Goal: Navigation & Orientation: Understand site structure

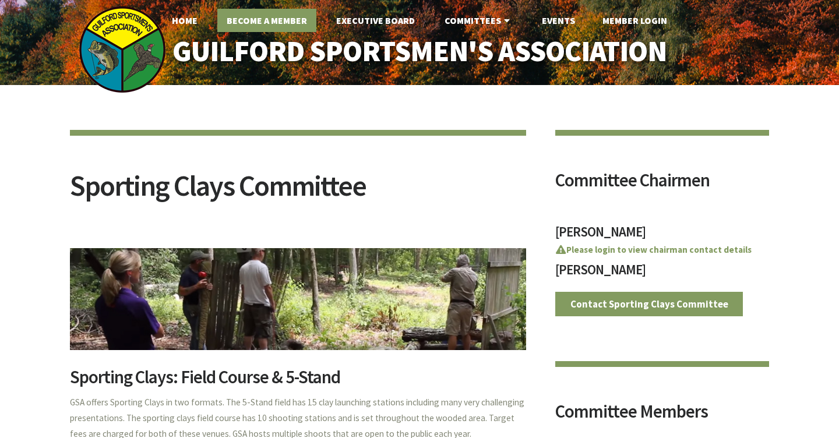
click at [292, 15] on link "Become A Member" at bounding box center [266, 20] width 99 height 23
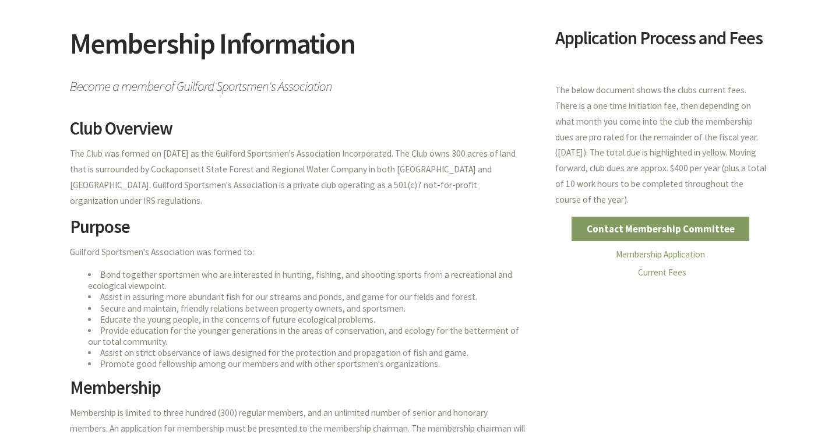
scroll to position [129, 0]
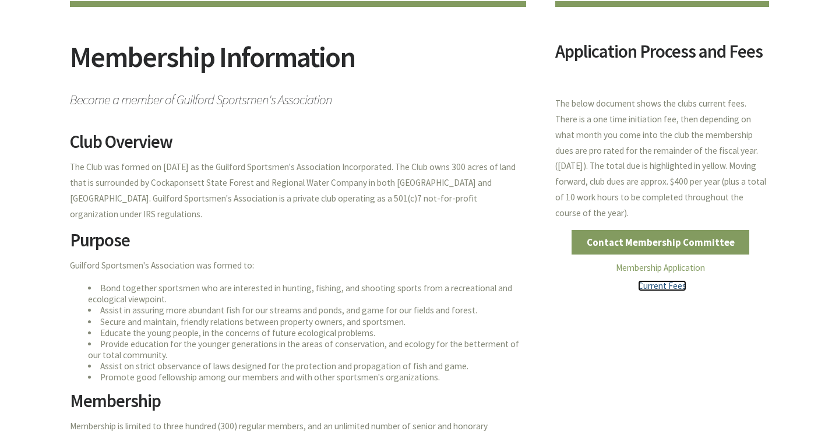
click at [660, 284] on link "Current Fees" at bounding box center [662, 285] width 48 height 11
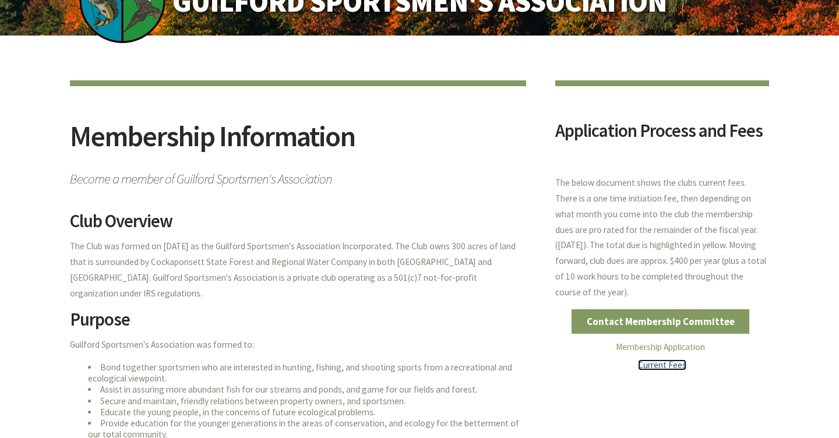
scroll to position [0, 0]
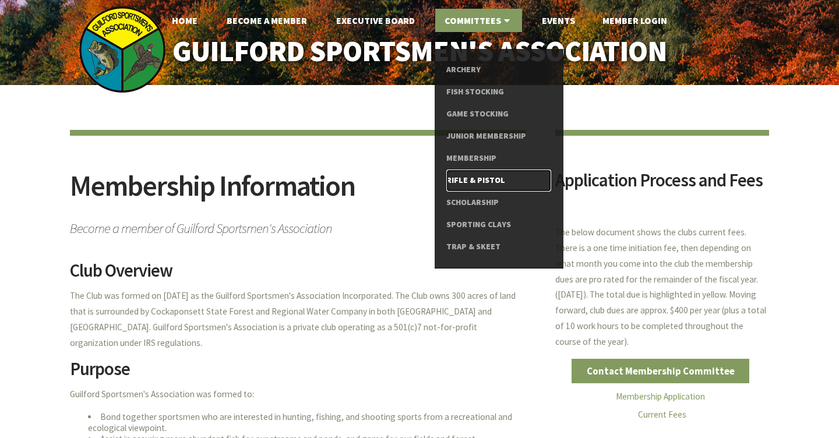
click at [469, 176] on link "Rifle & Pistol" at bounding box center [498, 181] width 104 height 22
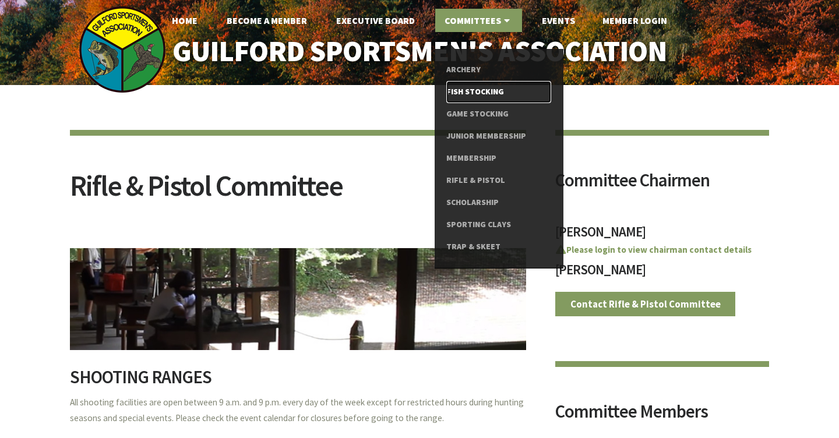
click at [474, 88] on link "Fish Stocking" at bounding box center [498, 92] width 104 height 22
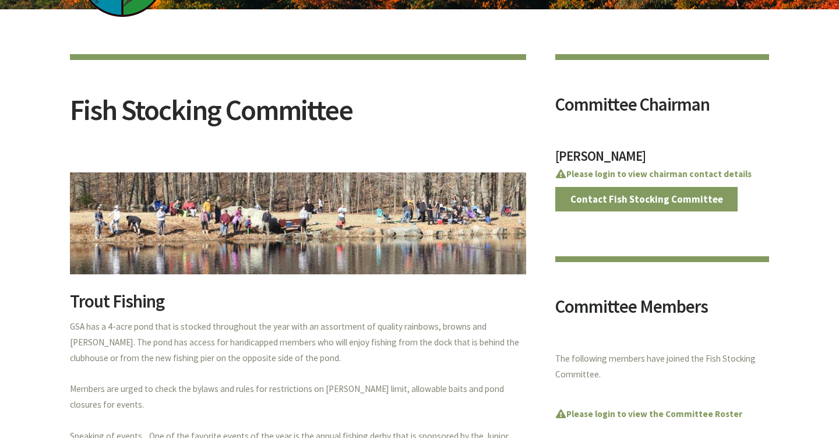
scroll to position [102, 0]
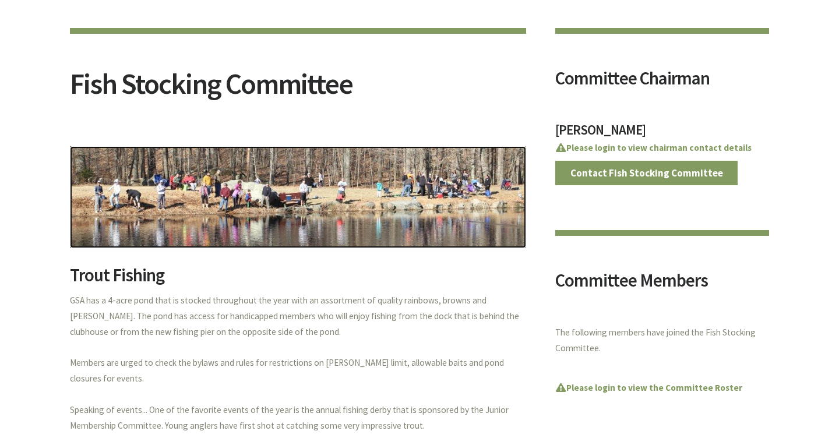
click at [469, 220] on img at bounding box center [298, 197] width 456 height 102
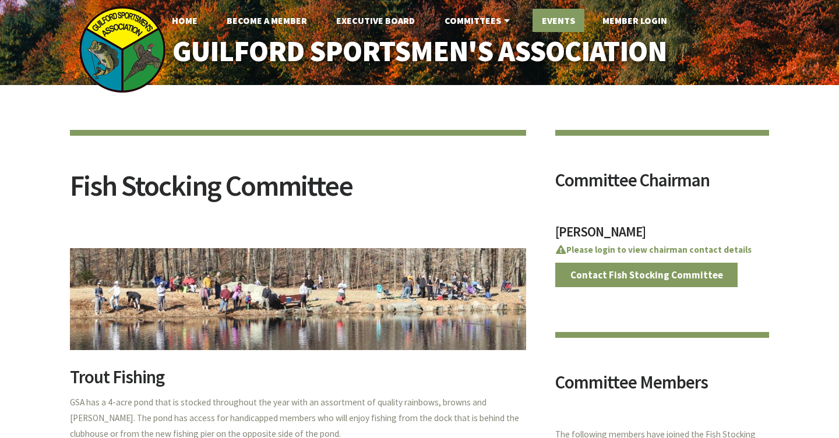
click at [552, 12] on link "Events" at bounding box center [559, 20] width 52 height 23
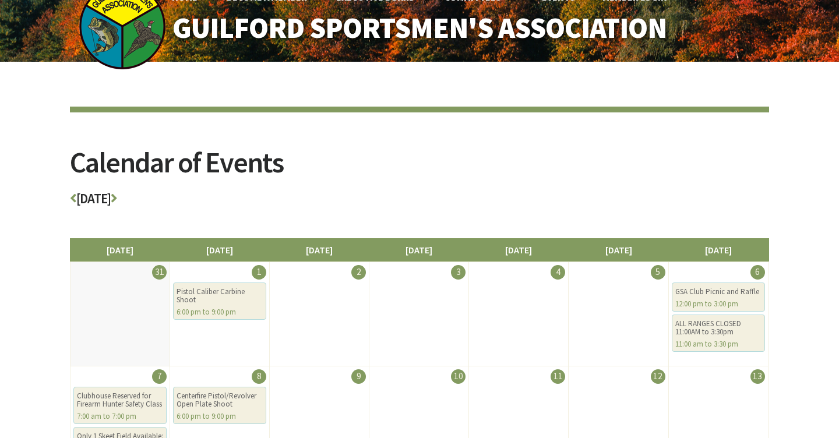
scroll to position [33, 0]
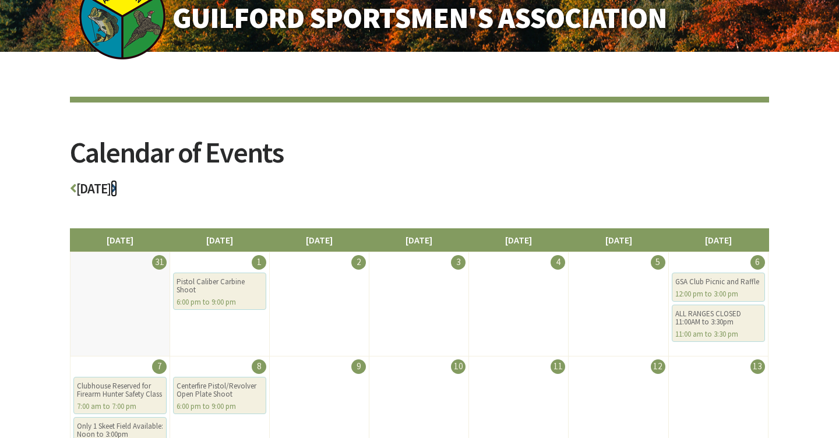
click at [117, 187] on icon at bounding box center [114, 188] width 6 height 13
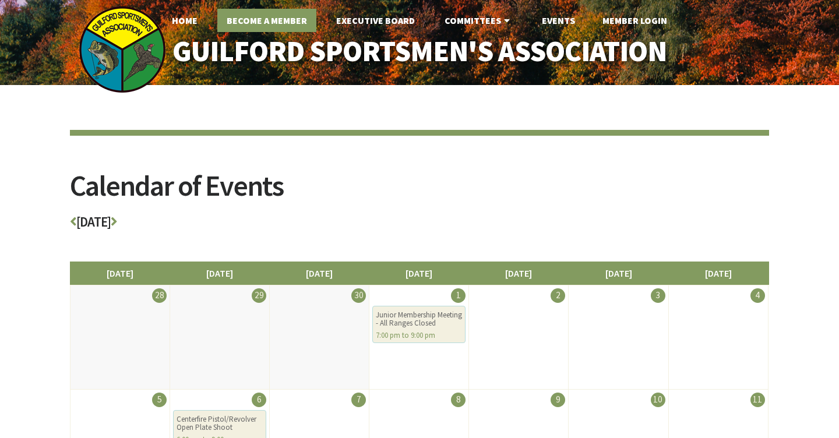
click at [279, 17] on link "Become A Member" at bounding box center [266, 20] width 99 height 23
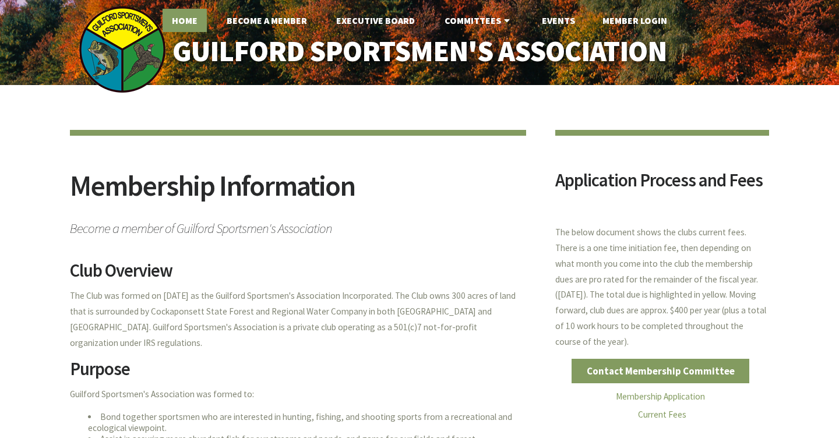
click at [188, 16] on link "Home" at bounding box center [185, 20] width 44 height 23
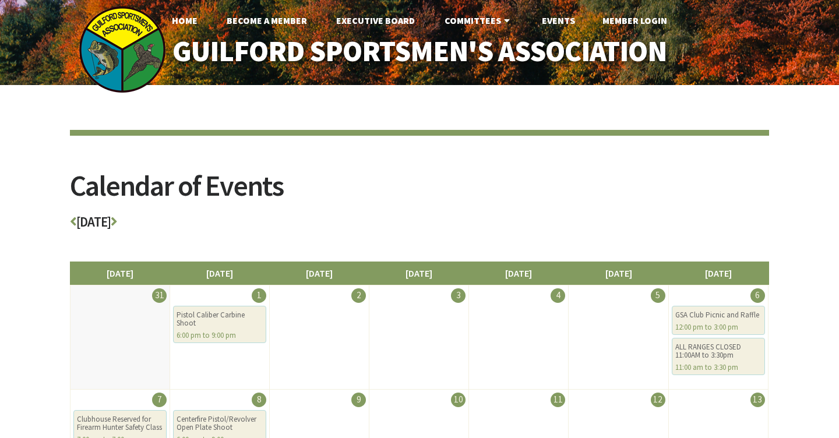
scroll to position [33, 0]
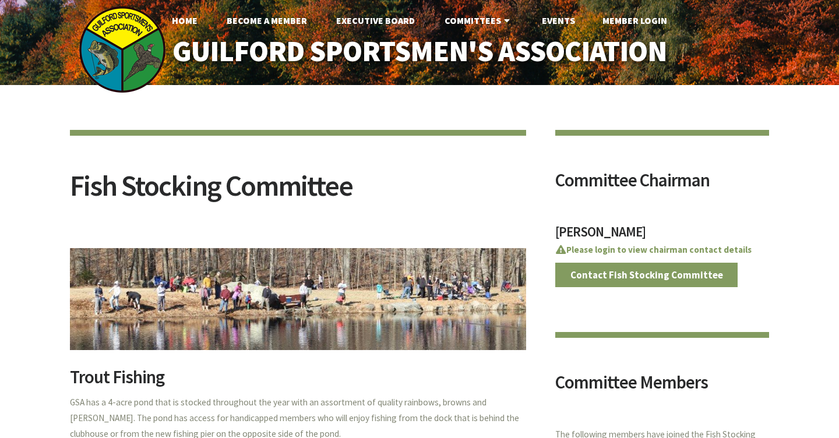
scroll to position [102, 0]
